Goal: Information Seeking & Learning: Learn about a topic

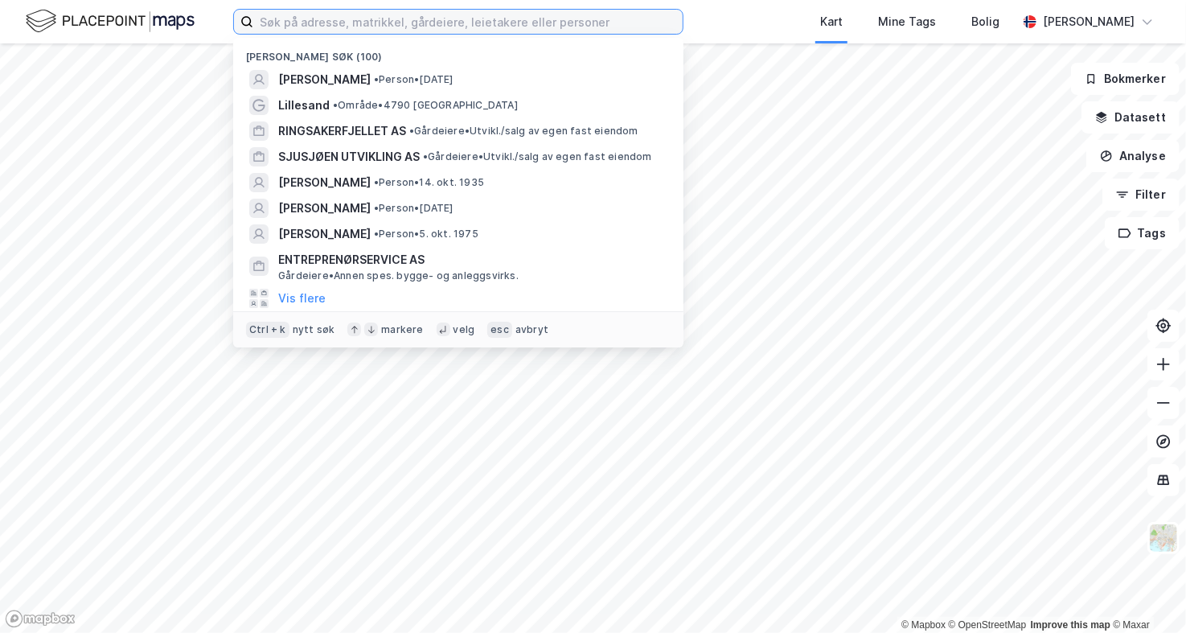
click at [324, 18] on input at bounding box center [467, 22] width 429 height 24
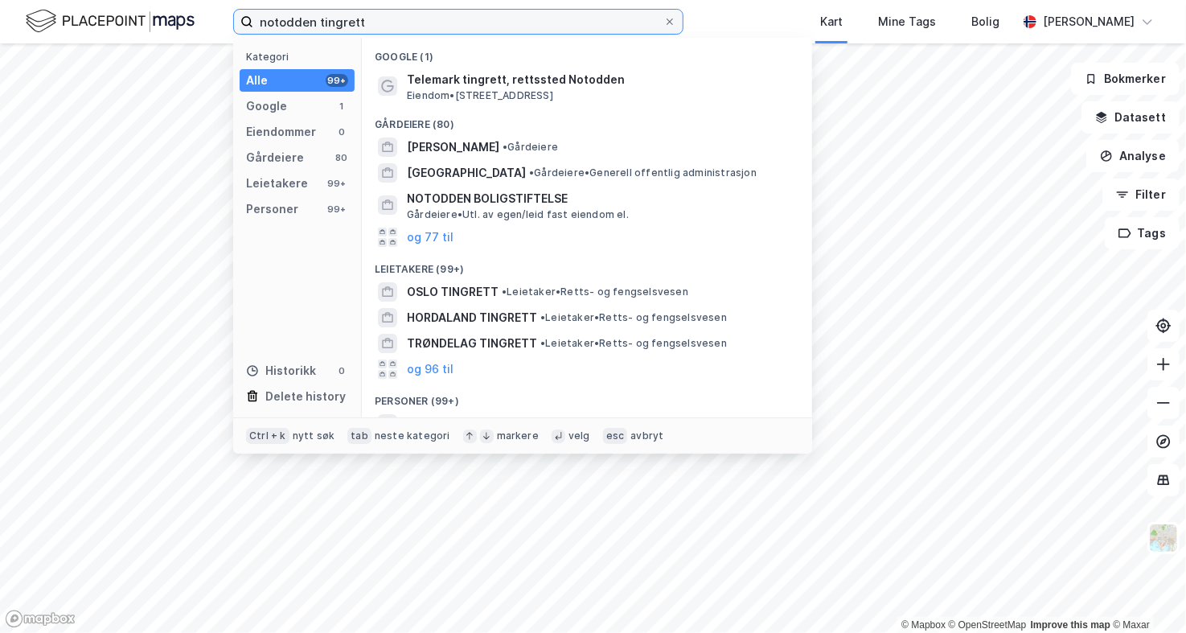
type input "notodden tingrett"
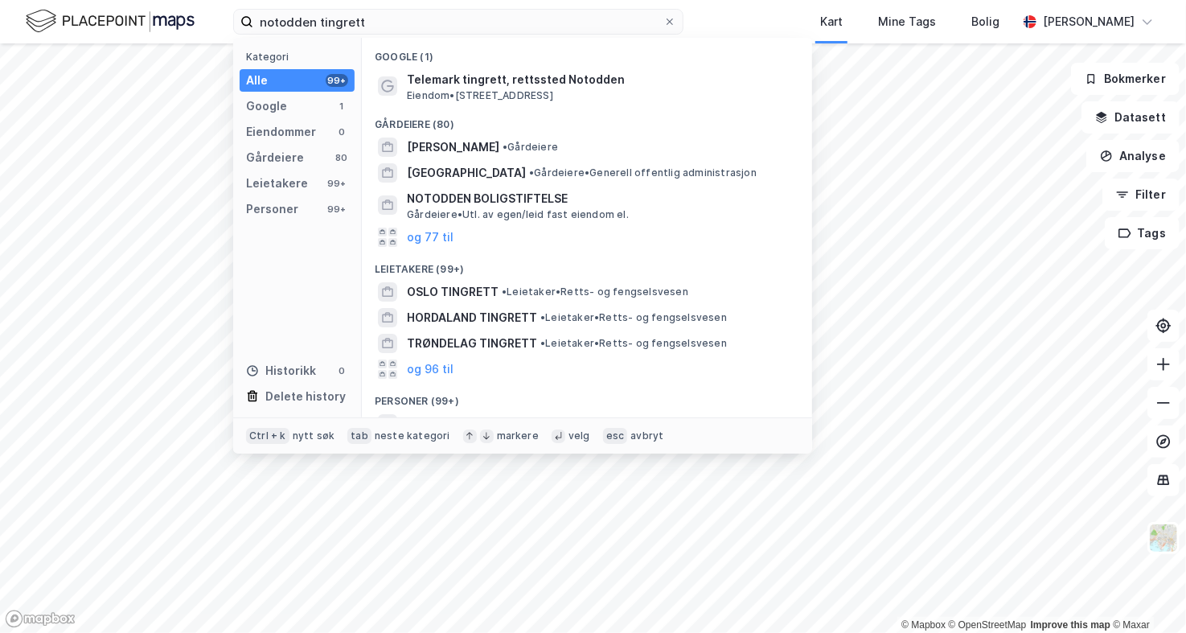
click at [455, 84] on span "Telemark tingrett, rettssted Notodden" at bounding box center [600, 79] width 386 height 19
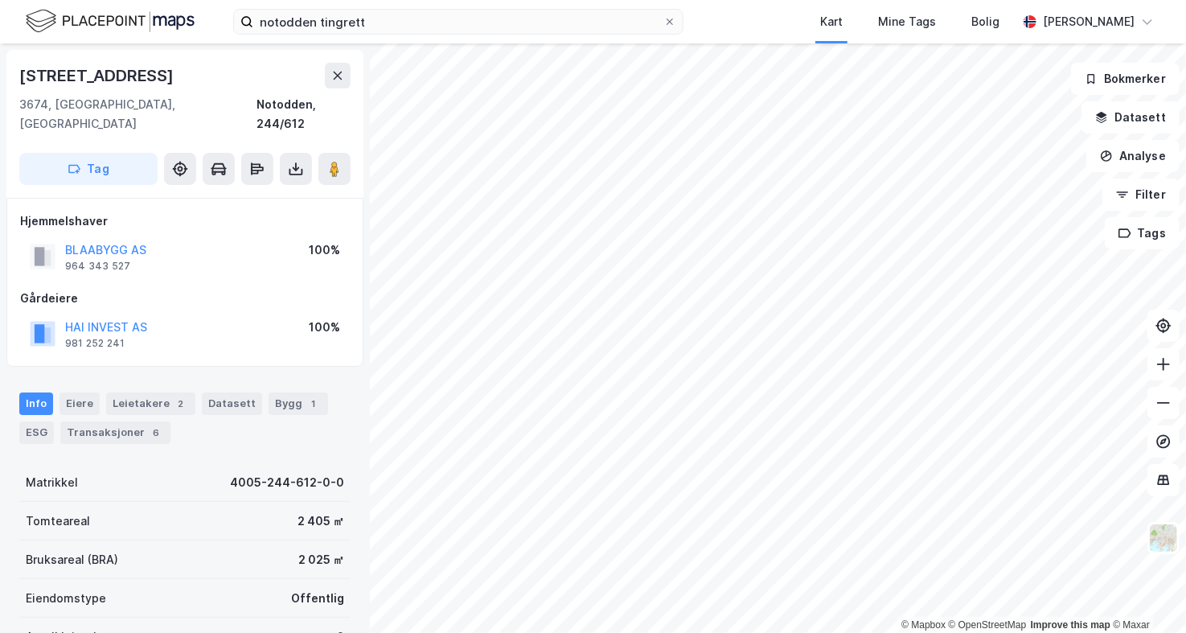
click at [0, 0] on button "BLAABYGG AS" at bounding box center [0, 0] width 0 height 0
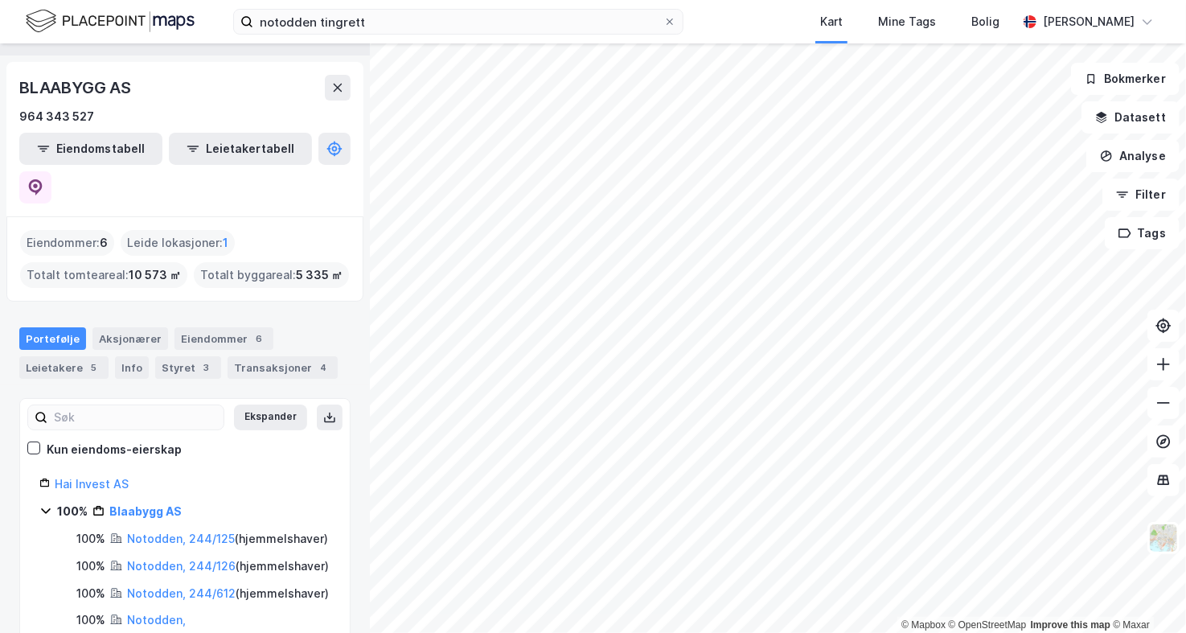
scroll to position [53, 0]
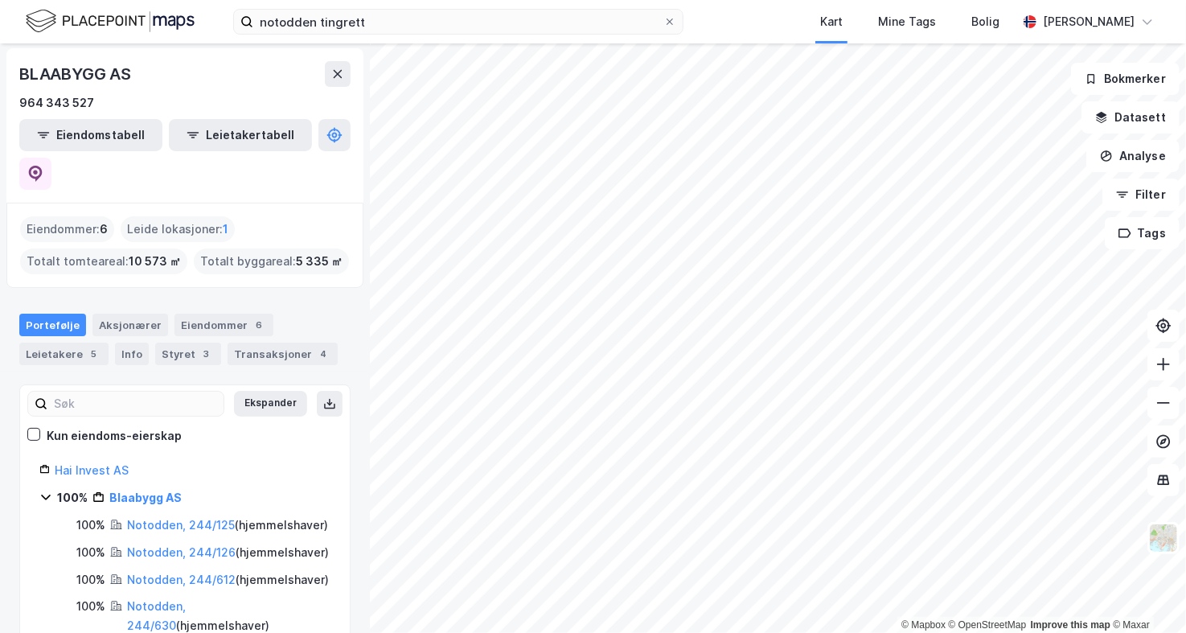
click at [95, 463] on link "Hai Invest AS" at bounding box center [92, 470] width 74 height 14
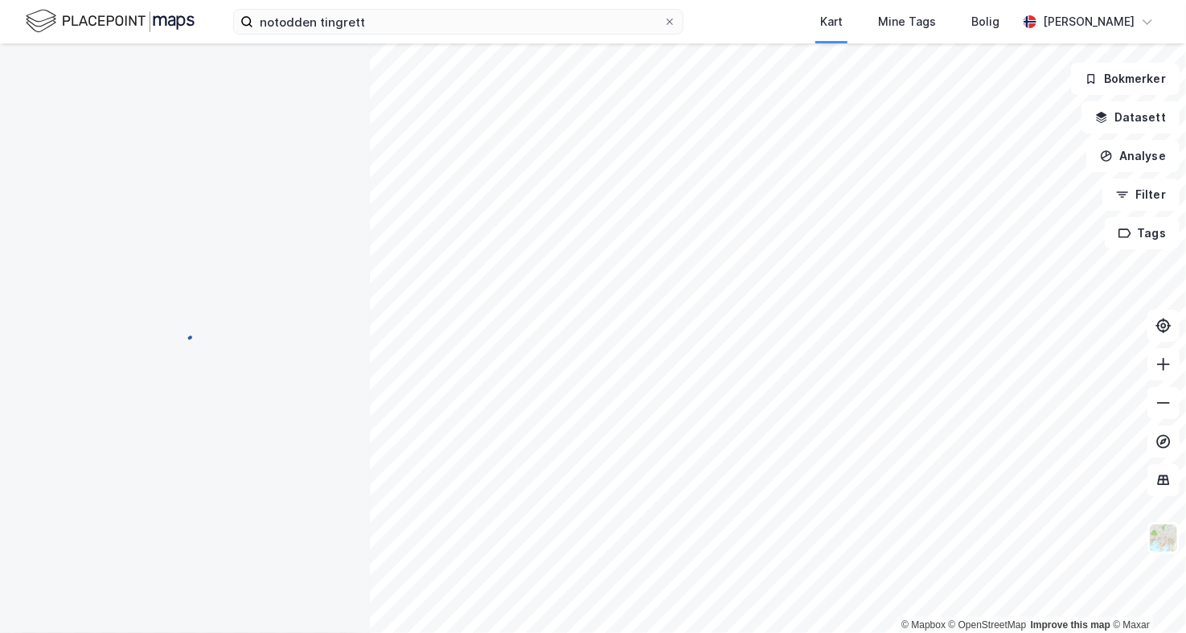
scroll to position [0, 0]
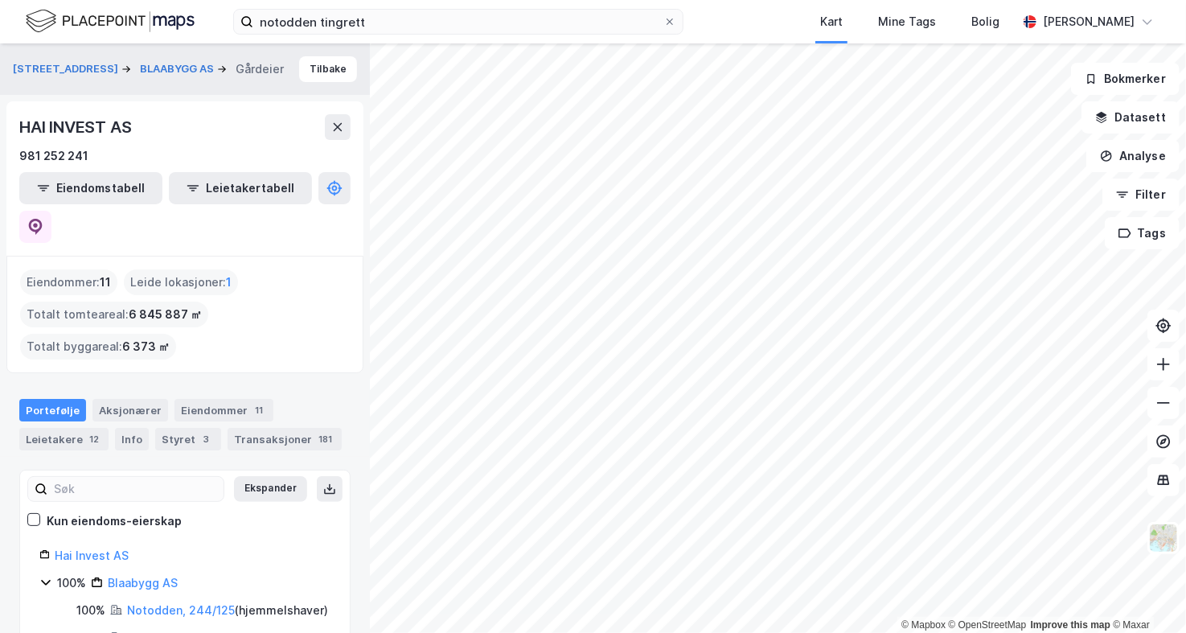
click at [51, 211] on button at bounding box center [35, 227] width 32 height 32
click at [133, 576] on link "Blaabygg AS" at bounding box center [143, 583] width 70 height 14
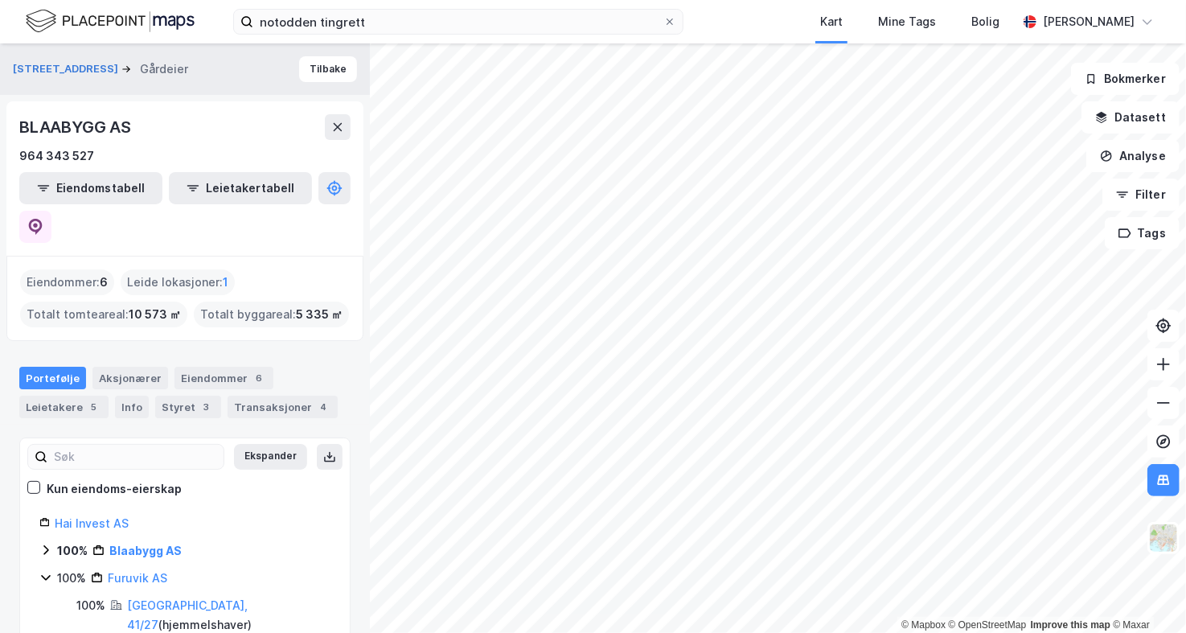
click at [43, 544] on icon at bounding box center [45, 550] width 13 height 13
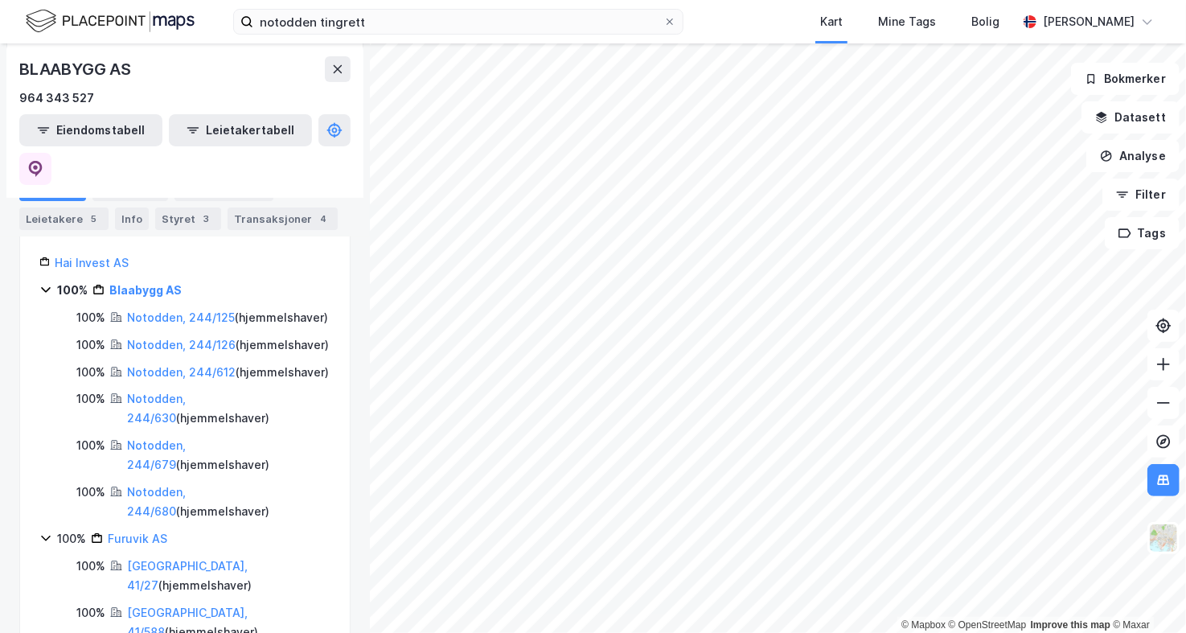
scroll to position [257, 0]
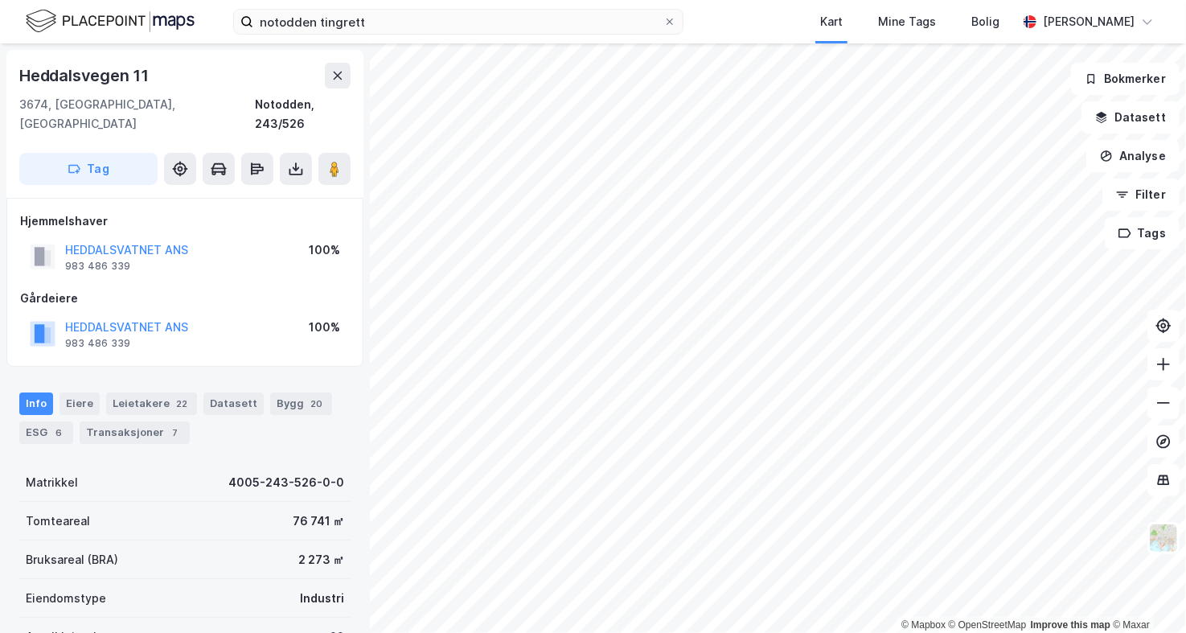
click at [0, 0] on button "HEDDALSVATNET ANS" at bounding box center [0, 0] width 0 height 0
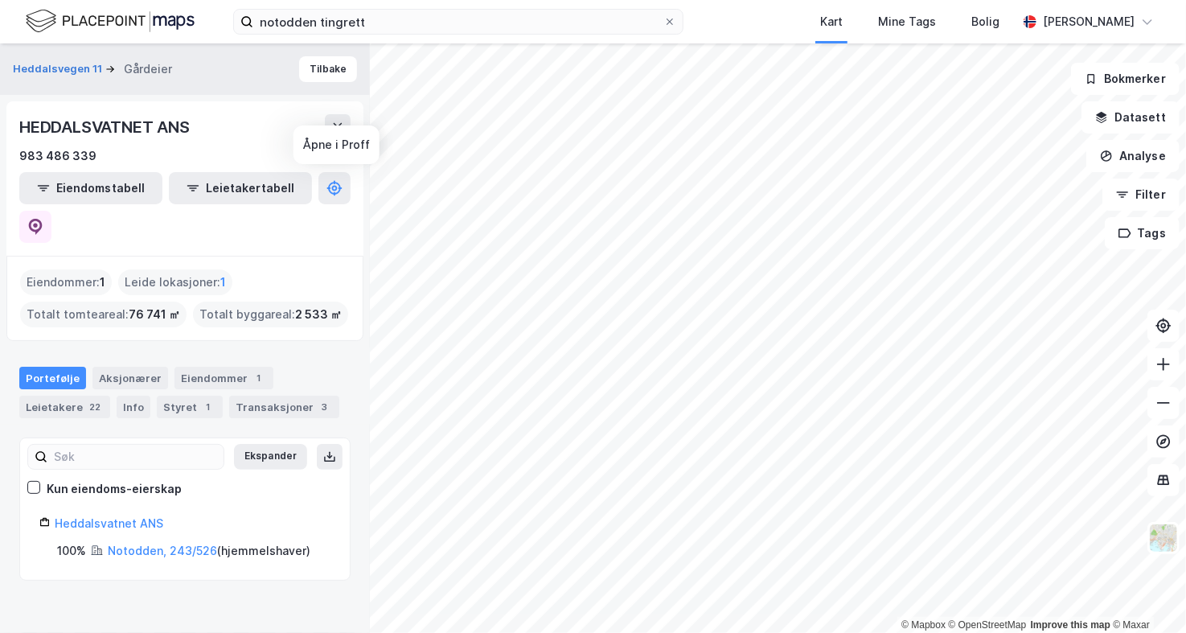
click at [51, 211] on button at bounding box center [35, 227] width 32 height 32
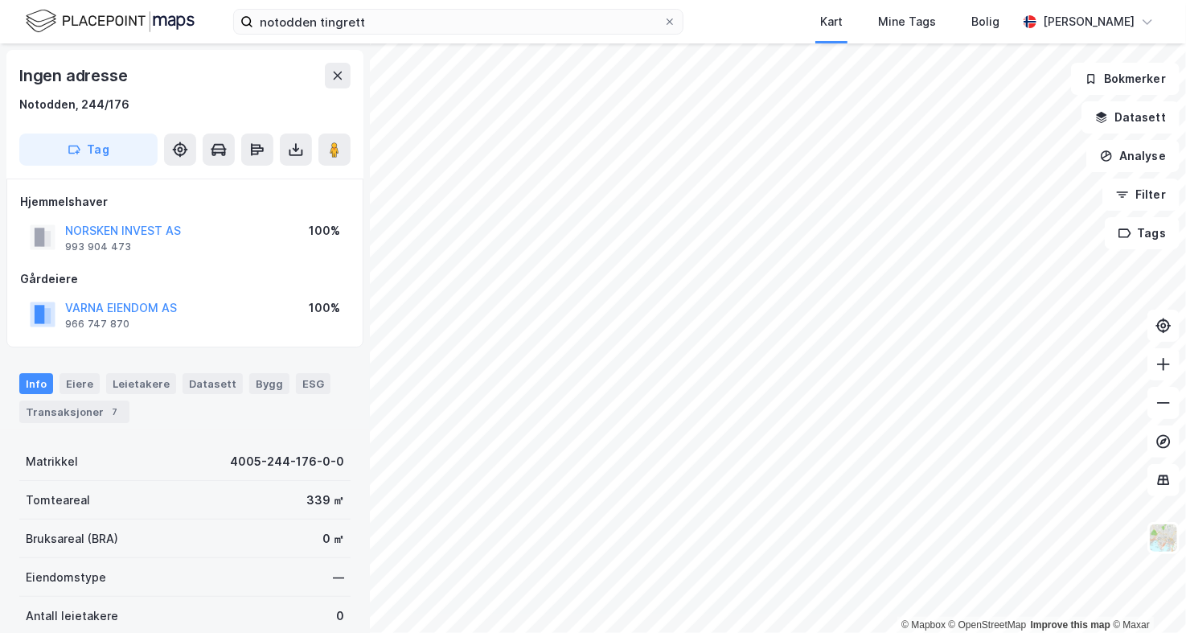
click at [0, 0] on button "NORSKEN INVEST AS" at bounding box center [0, 0] width 0 height 0
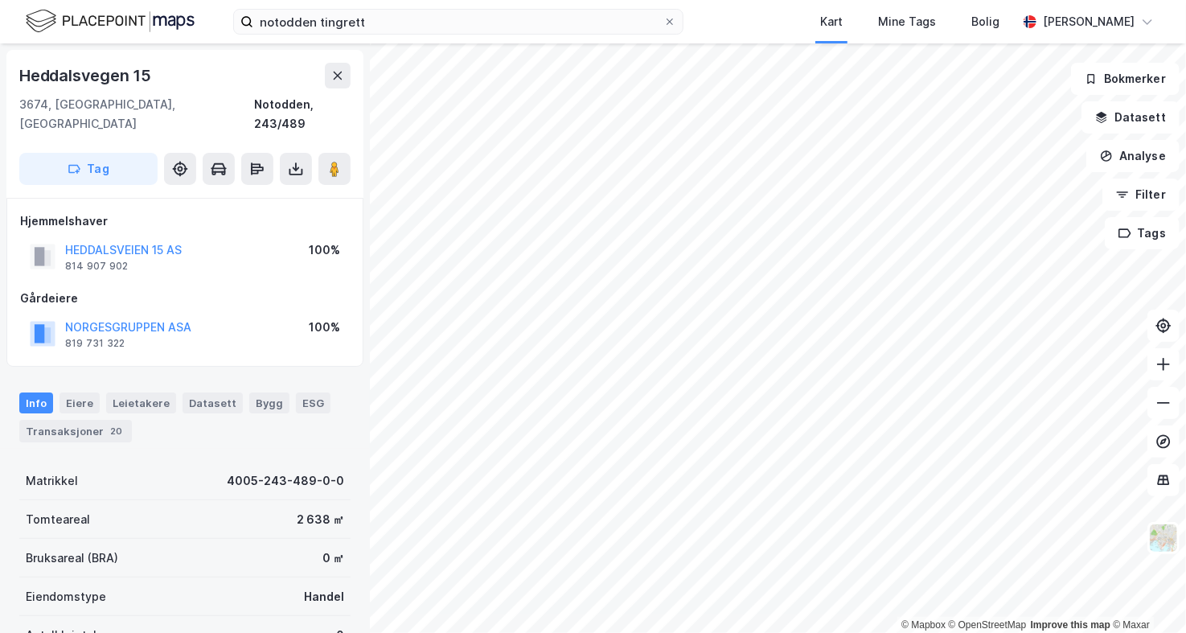
click at [0, 0] on button "HEDDALSVEIEN 15 AS" at bounding box center [0, 0] width 0 height 0
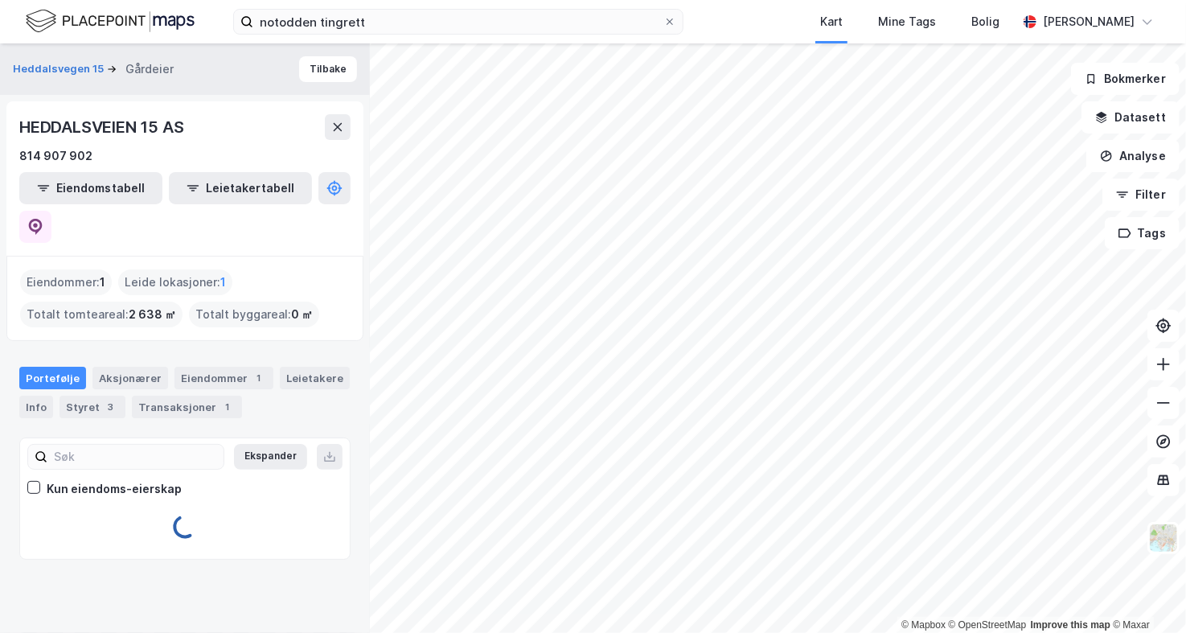
click at [43, 219] on icon at bounding box center [35, 227] width 16 height 16
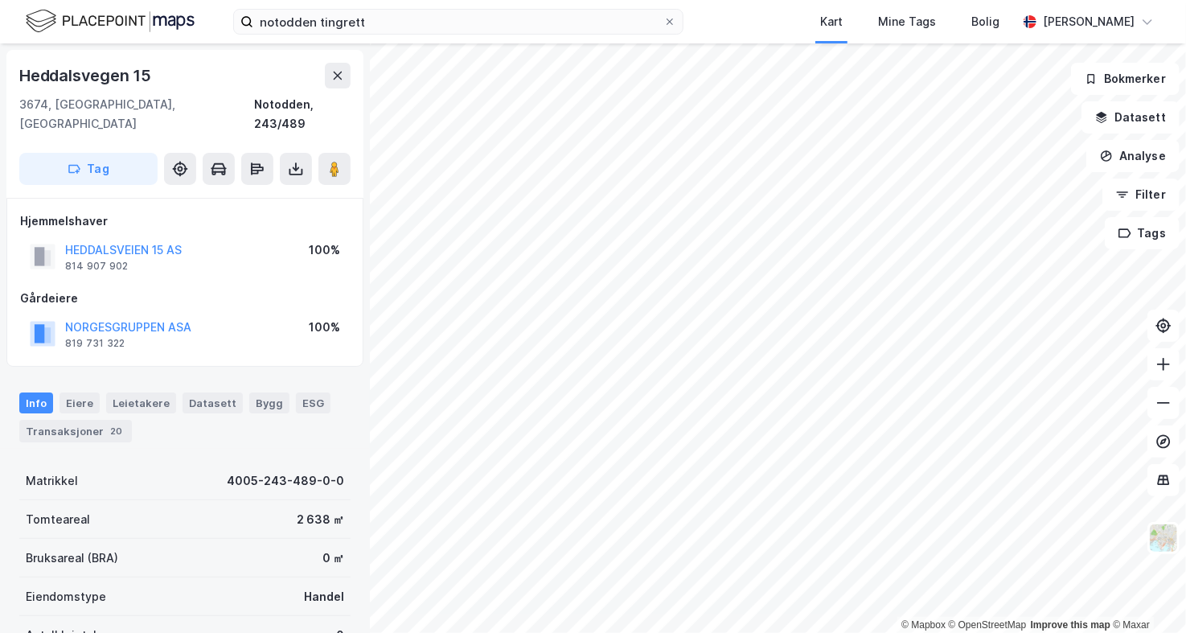
click at [0, 487] on div "Heddalsvegen 15 3674, [GEOGRAPHIC_DATA], [GEOGRAPHIC_DATA] Notodden, 243/489 Ta…" at bounding box center [185, 337] width 370 height 589
